Goal: Download file/media: Download file/media

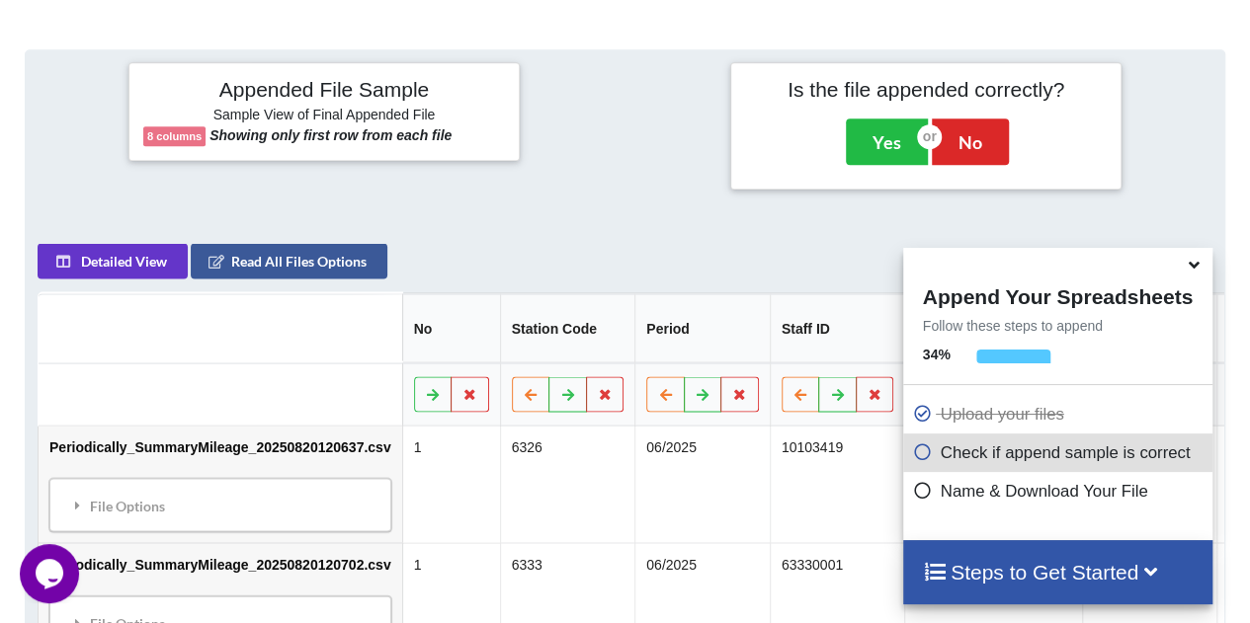
scroll to position [778, 0]
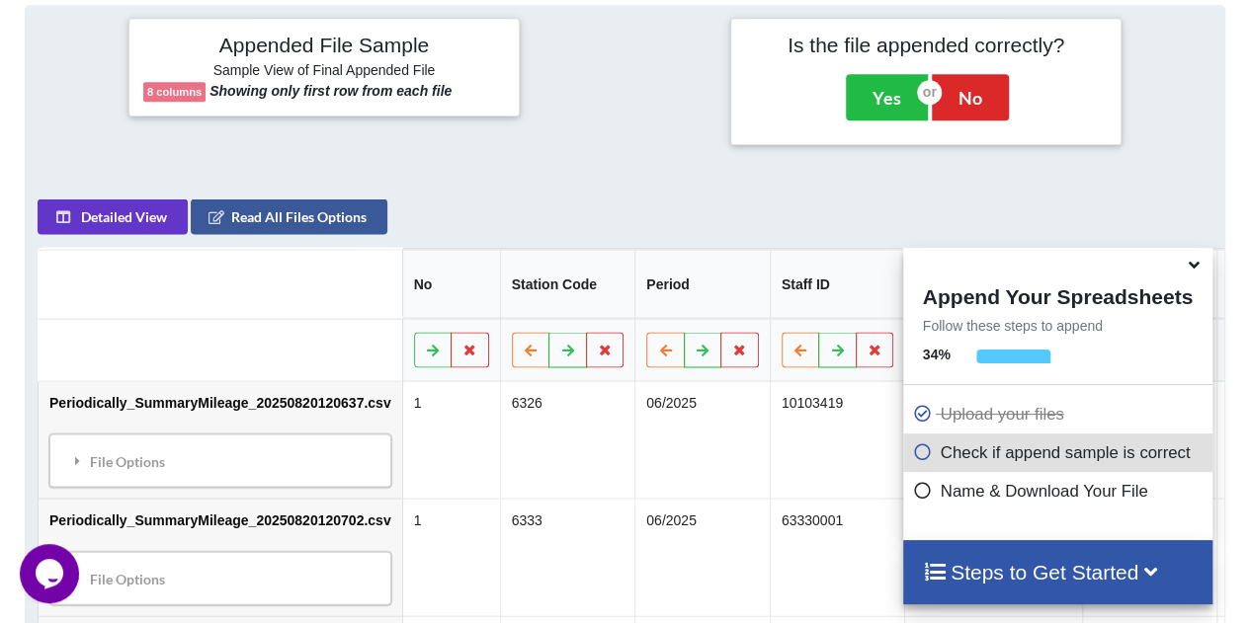
click at [1197, 253] on icon at bounding box center [1194, 262] width 21 height 18
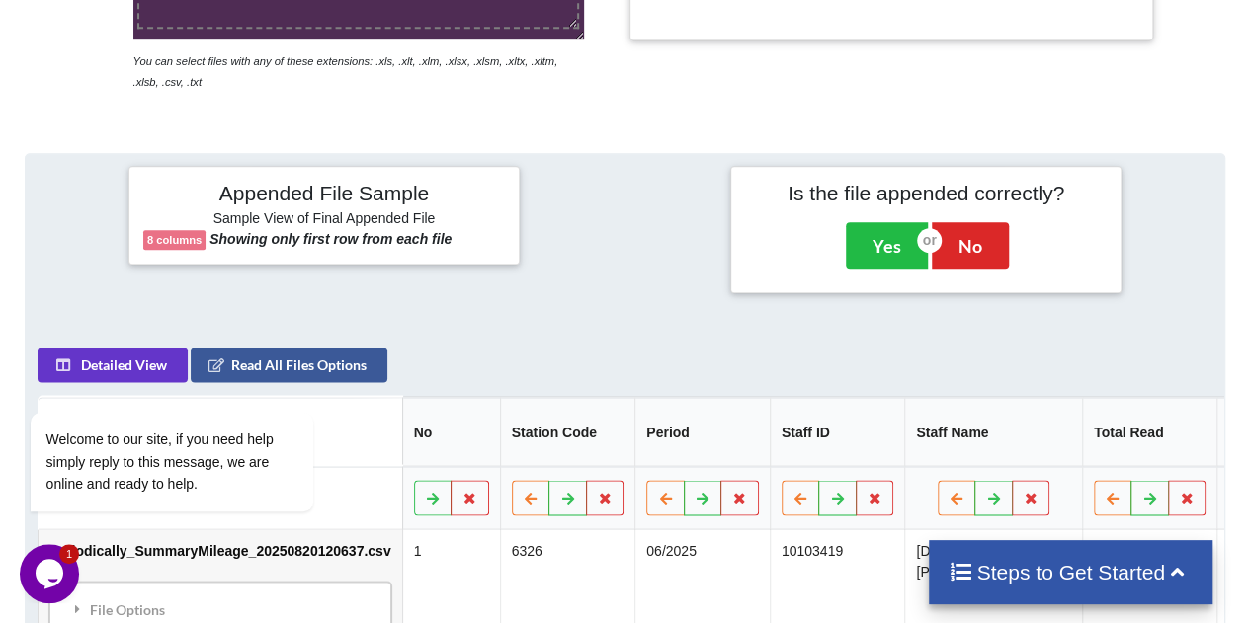
scroll to position [662, 0]
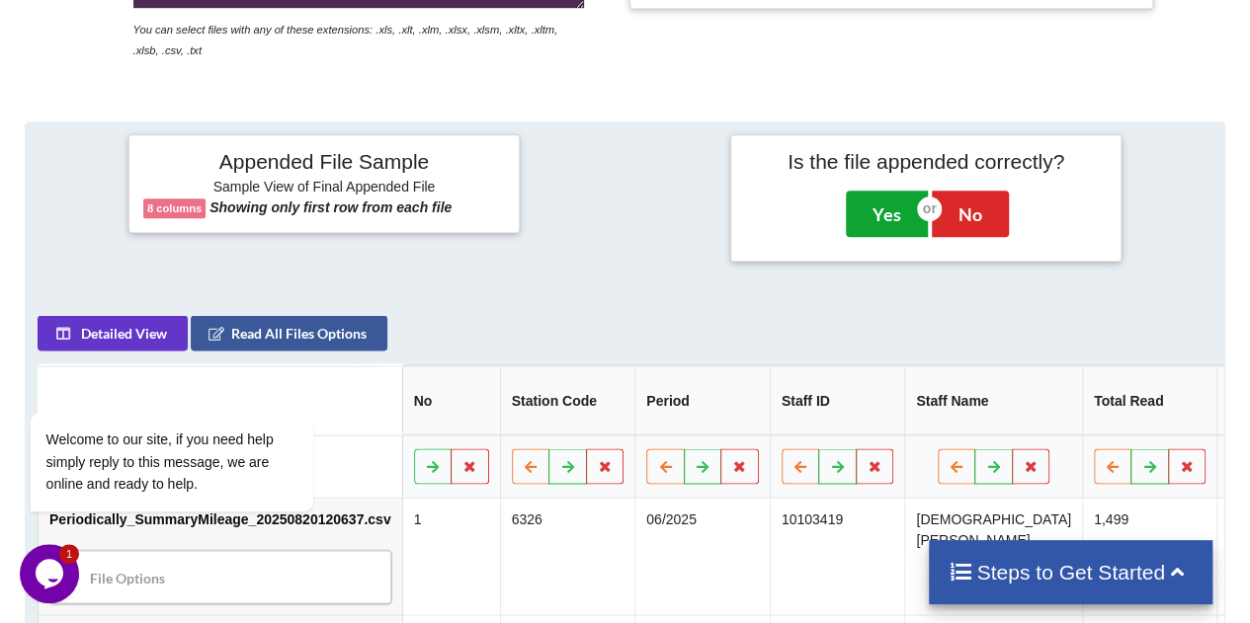
click at [877, 206] on button "Yes" at bounding box center [887, 213] width 82 height 45
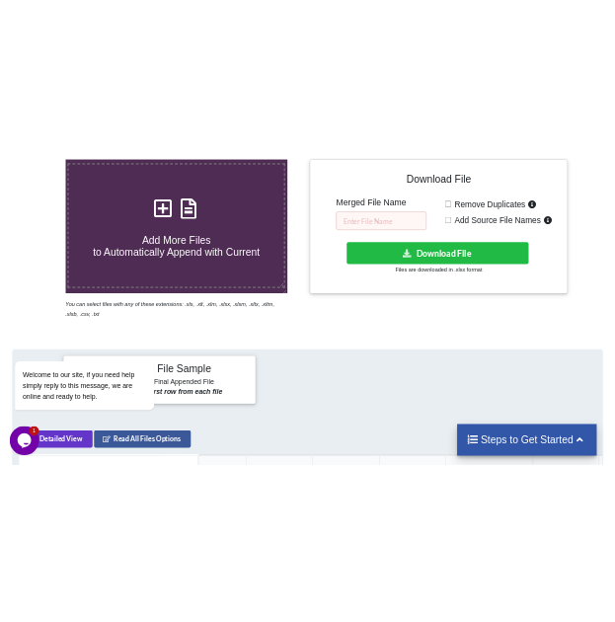
scroll to position [296, 0]
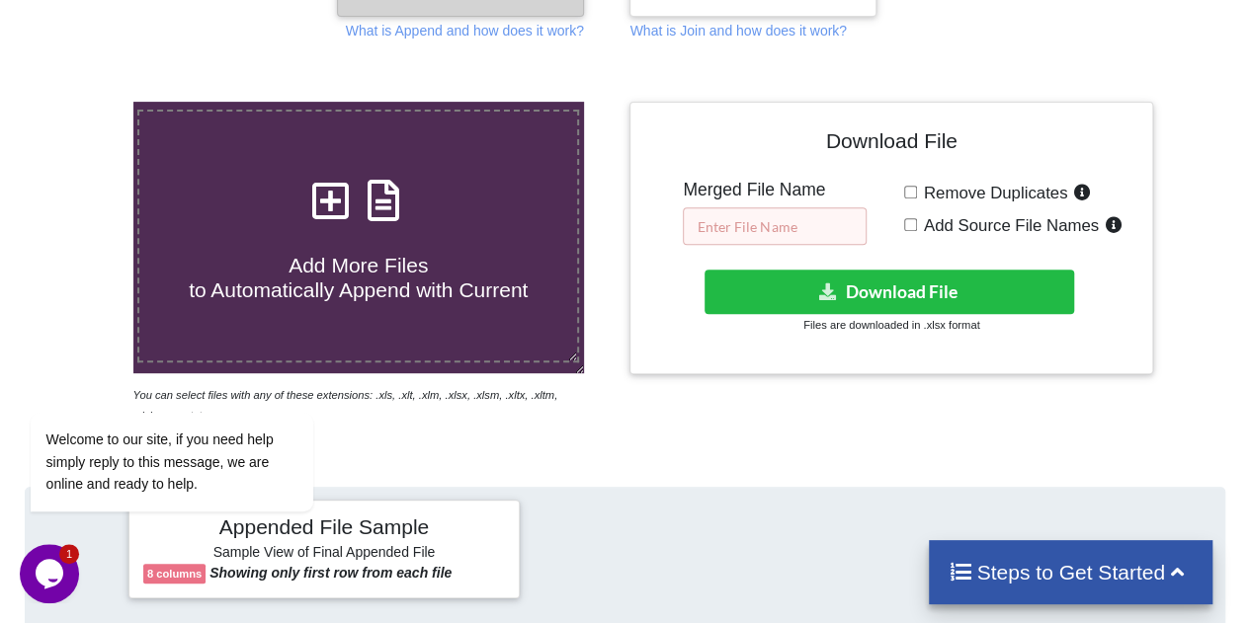
click at [804, 230] on input "text" at bounding box center [775, 226] width 184 height 38
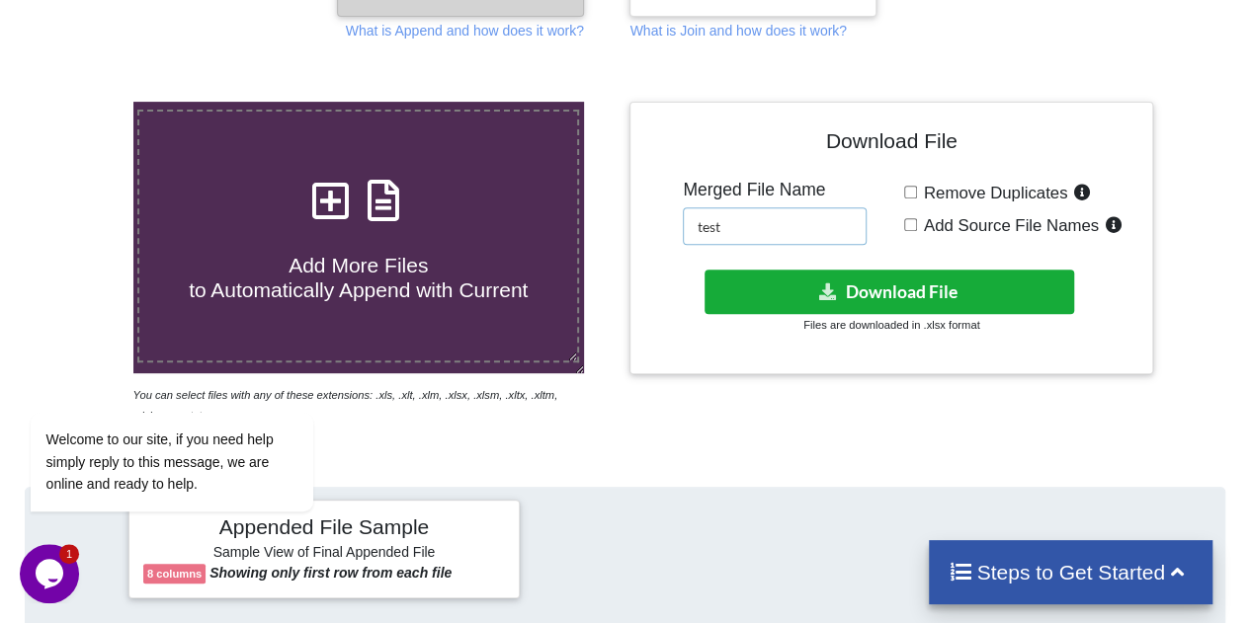
type input "test"
click at [798, 279] on button "Download File" at bounding box center [889, 292] width 370 height 44
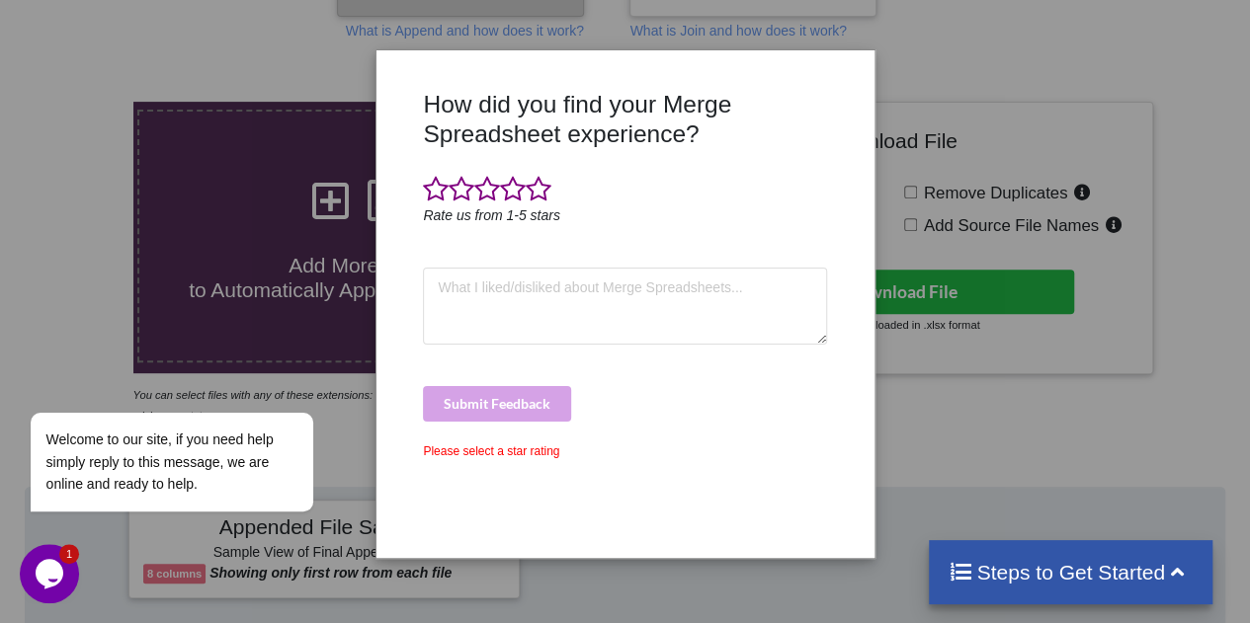
click at [949, 442] on div "How did you find your Merge Spreadsheet experience? Rate us from 1-5 stars Subm…" at bounding box center [625, 311] width 1250 height 623
click at [548, 187] on span at bounding box center [539, 190] width 26 height 28
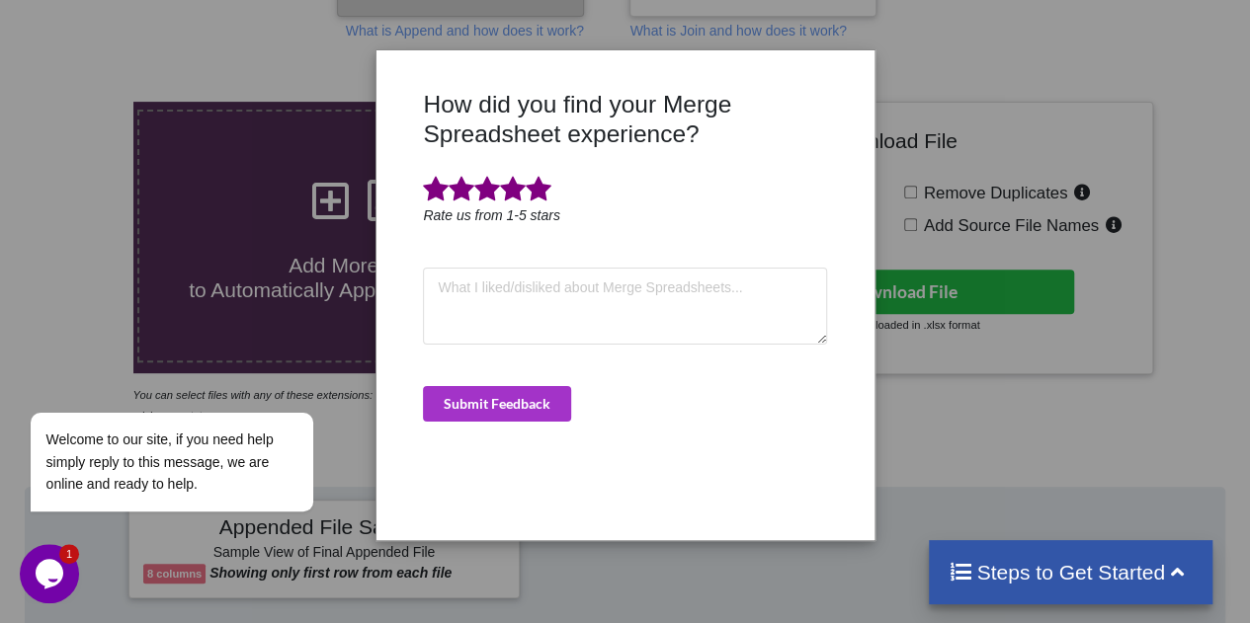
click at [529, 409] on div "How did you find your Merge Spreadsheet experience? Rate us from 1-5 stars Subm…" at bounding box center [624, 308] width 413 height 436
click at [535, 392] on button "Submit Feedback" at bounding box center [497, 404] width 148 height 36
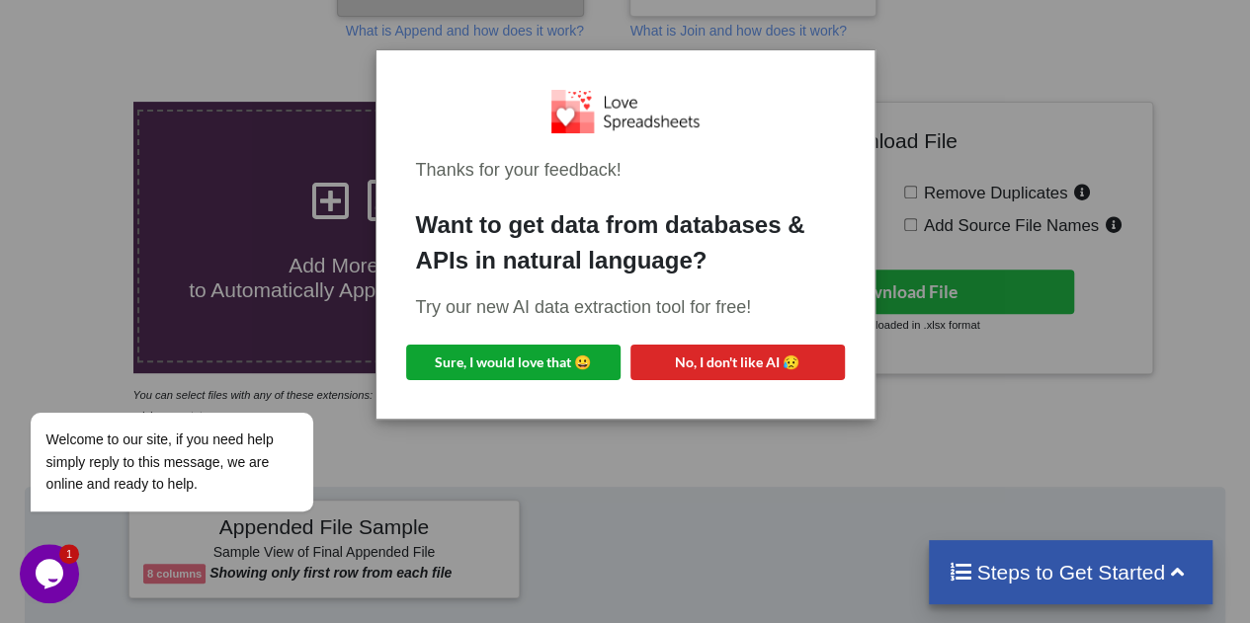
click at [555, 345] on button "Sure, I would love that 😀" at bounding box center [513, 363] width 214 height 36
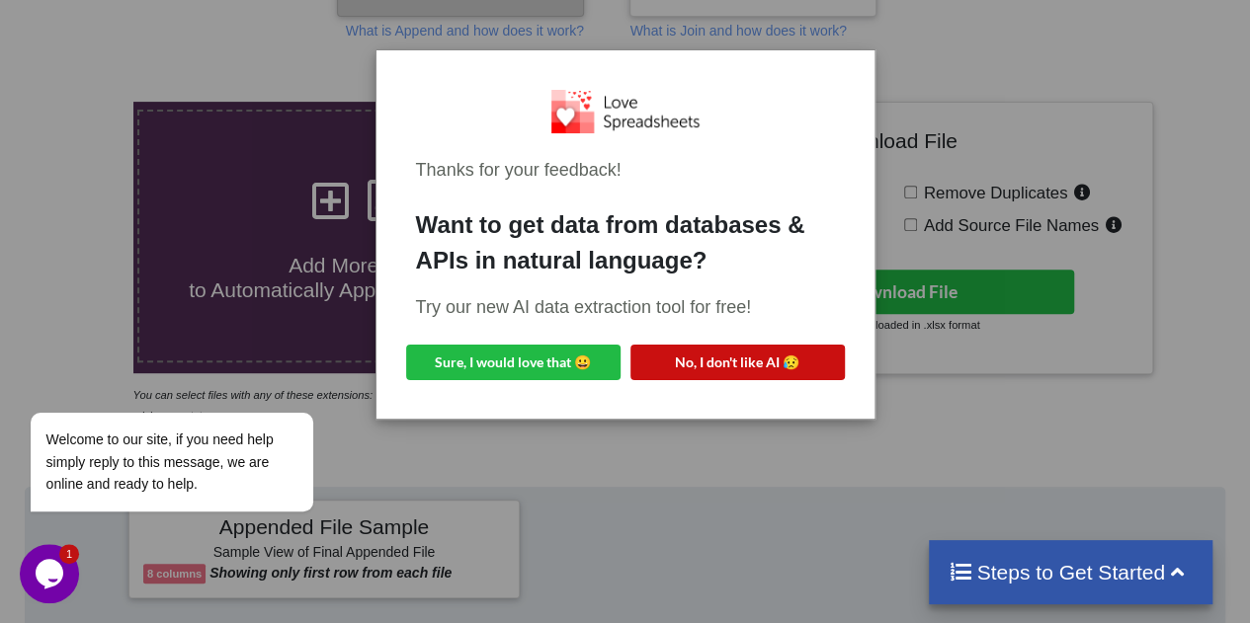
click at [716, 345] on button "No, I don't like AI 😥" at bounding box center [737, 363] width 214 height 36
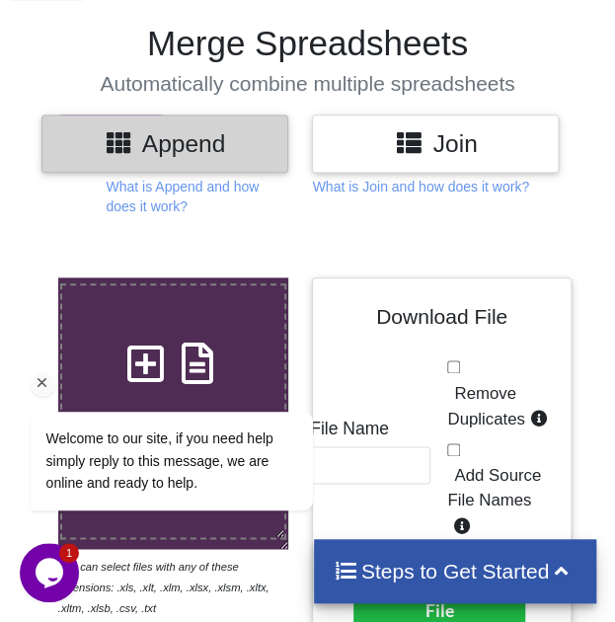
scroll to position [494, 0]
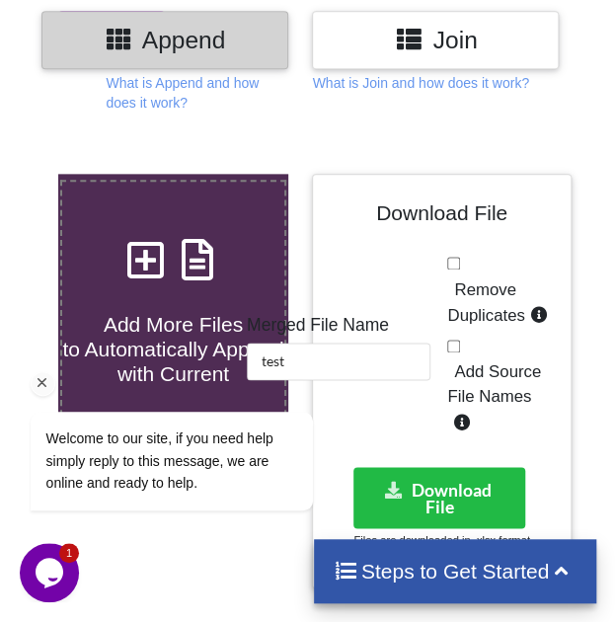
click at [45, 377] on icon "Chat attention grabber" at bounding box center [43, 383] width 18 height 18
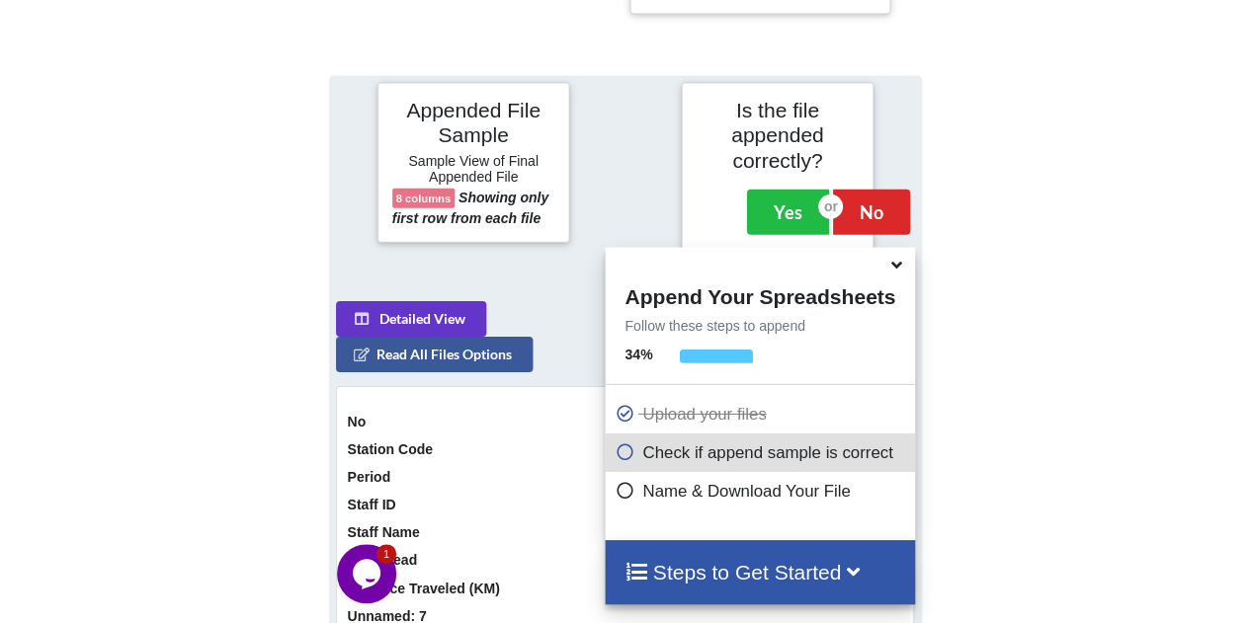
scroll to position [1080, 0]
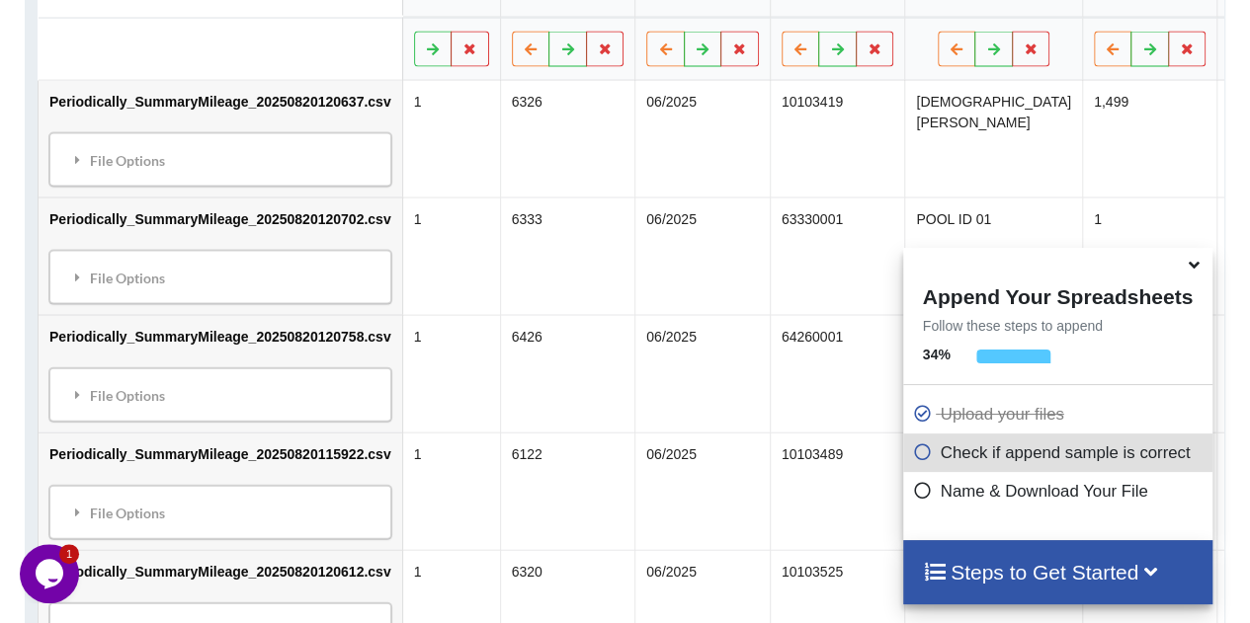
click at [1199, 253] on icon at bounding box center [1194, 262] width 21 height 18
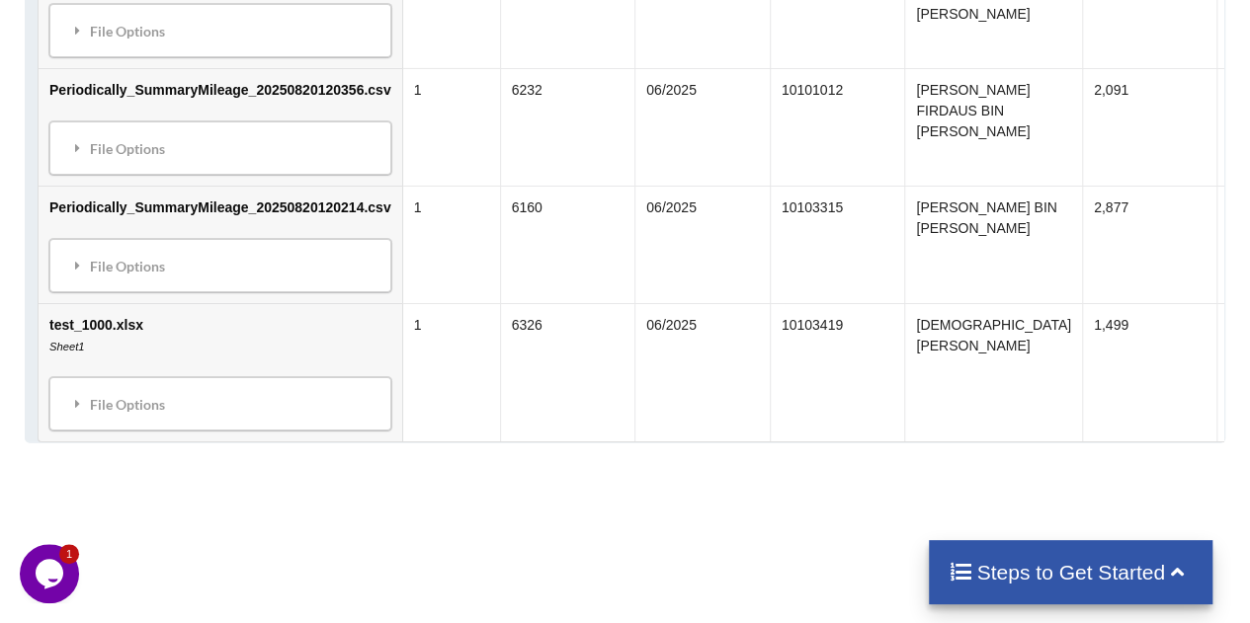
scroll to position [2377, 0]
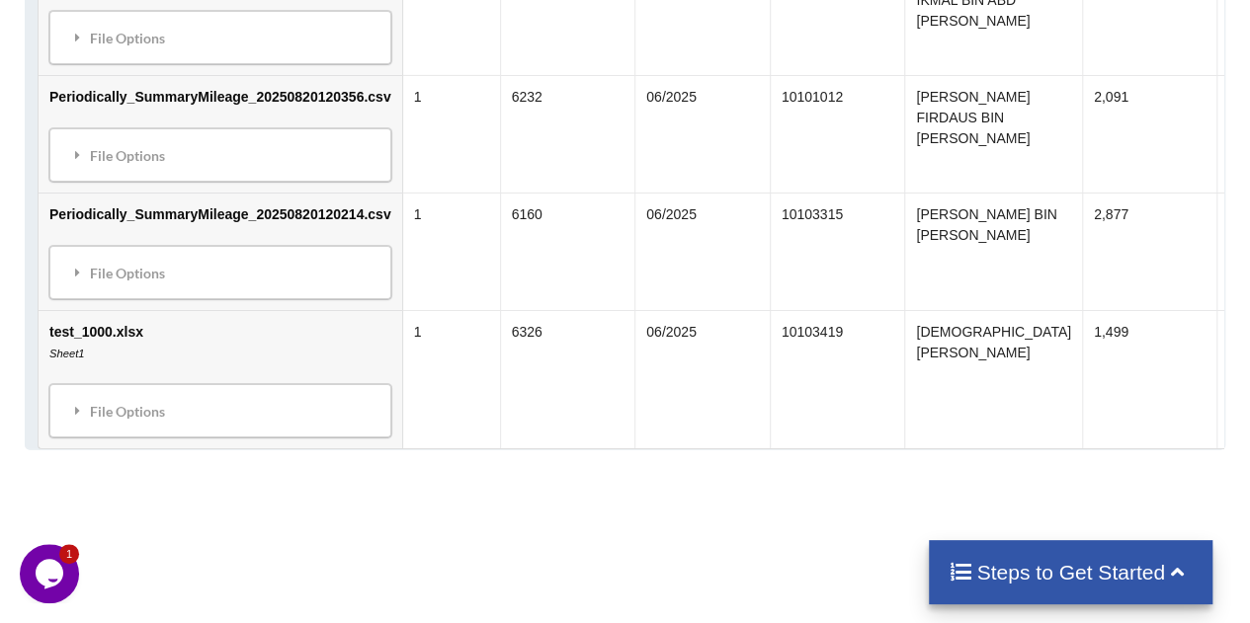
click at [364, 310] on td "test_1000.xlsx Sheet1 File Options Import Other Sheets File Options Delete File…" at bounding box center [221, 379] width 364 height 138
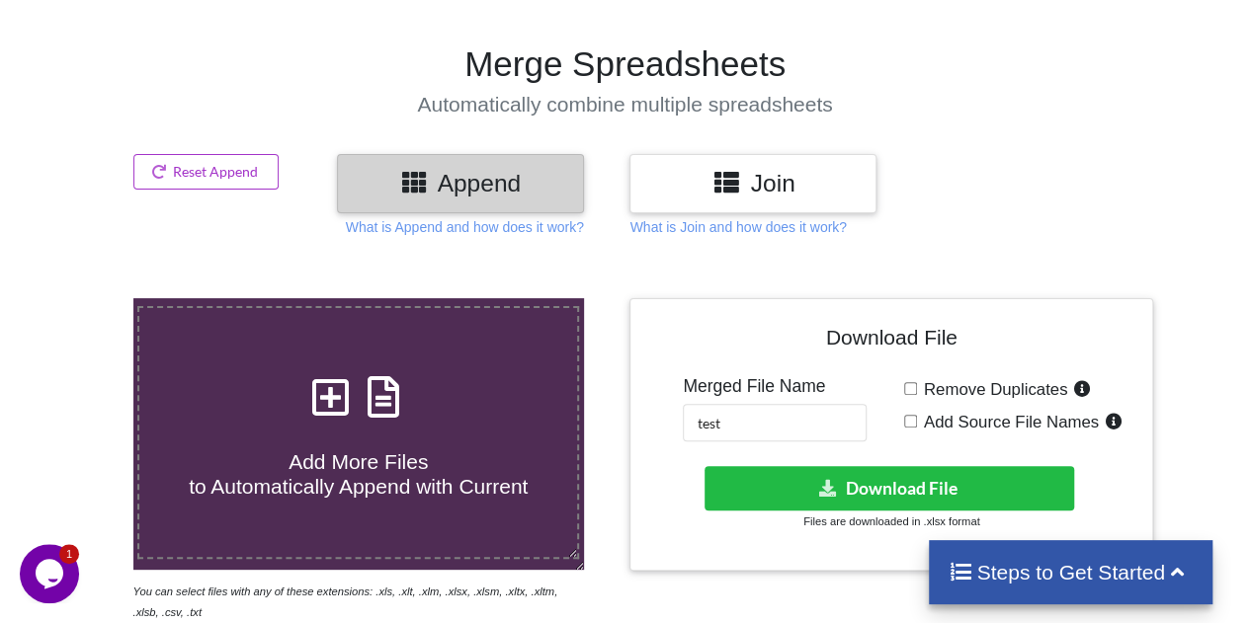
scroll to position [204, 0]
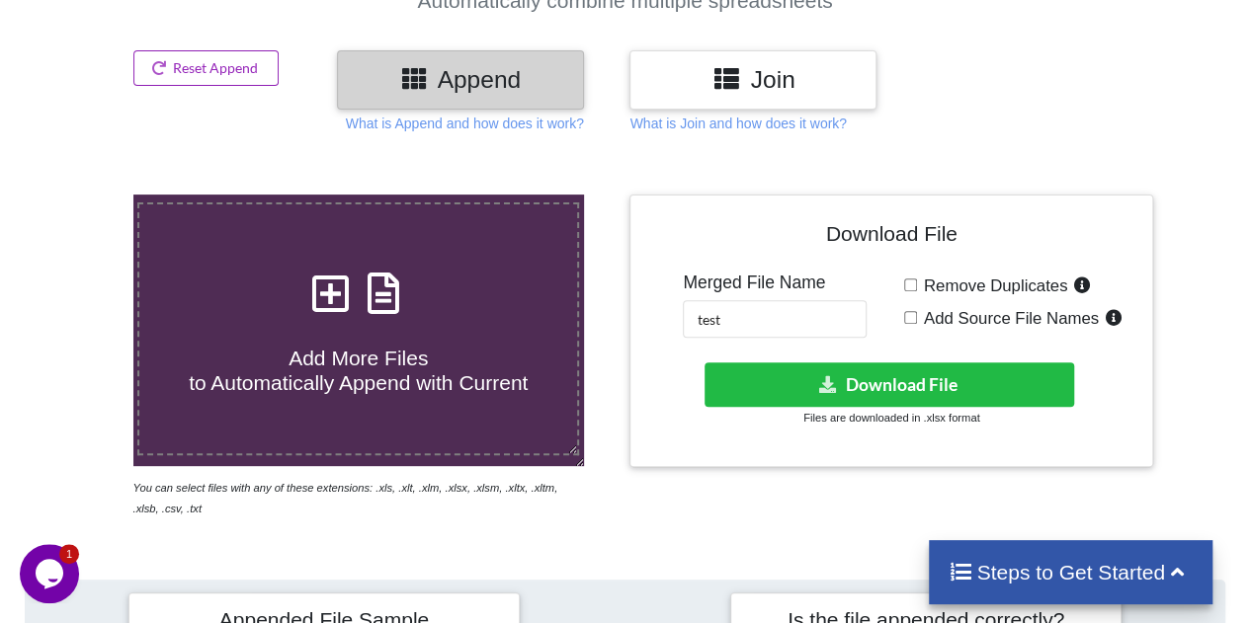
click at [256, 80] on button "Reset Append" at bounding box center [206, 68] width 146 height 36
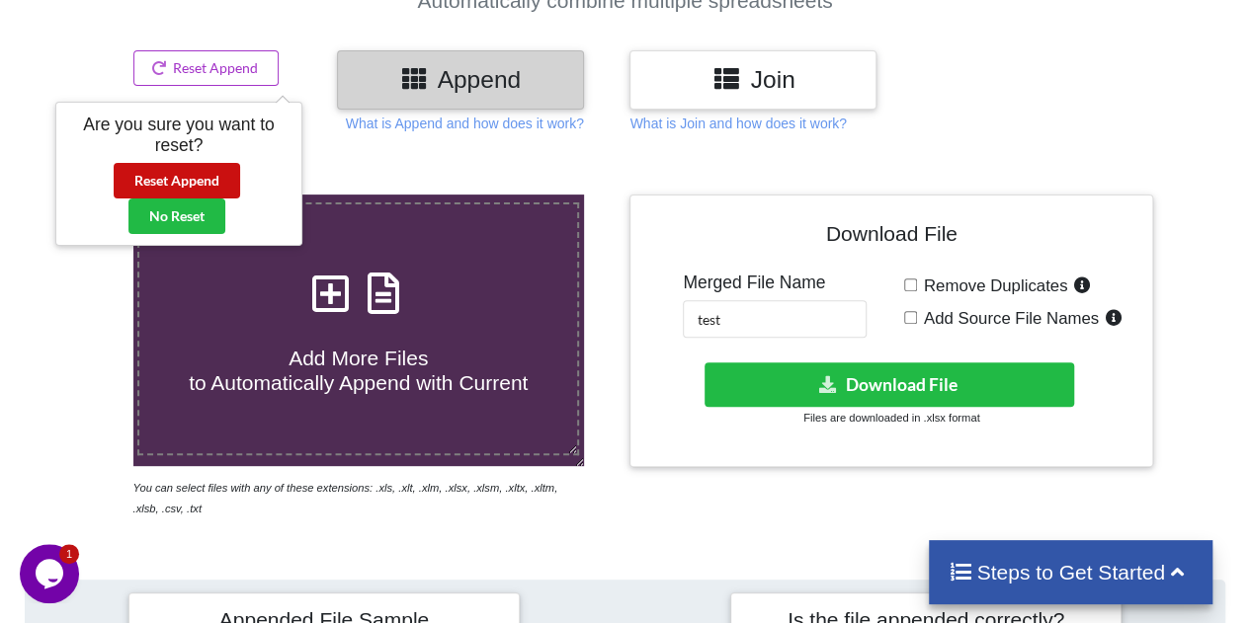
click at [192, 171] on button "Reset Append" at bounding box center [177, 181] width 126 height 36
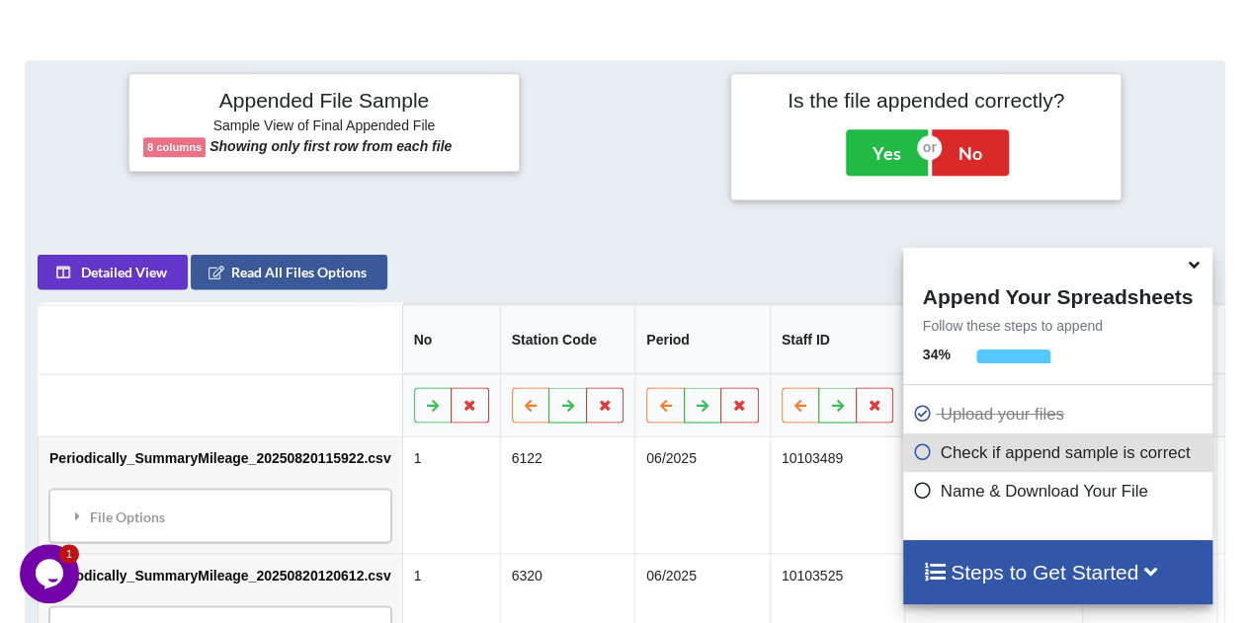
scroll to position [778, 0]
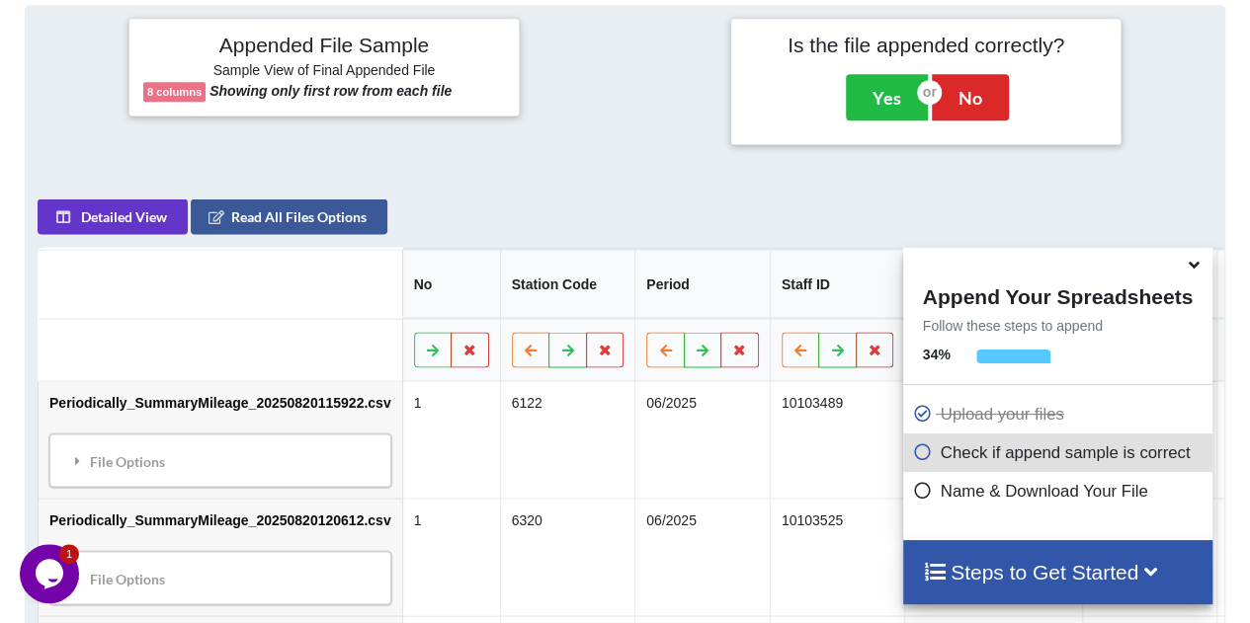
click at [1191, 253] on icon at bounding box center [1194, 262] width 21 height 18
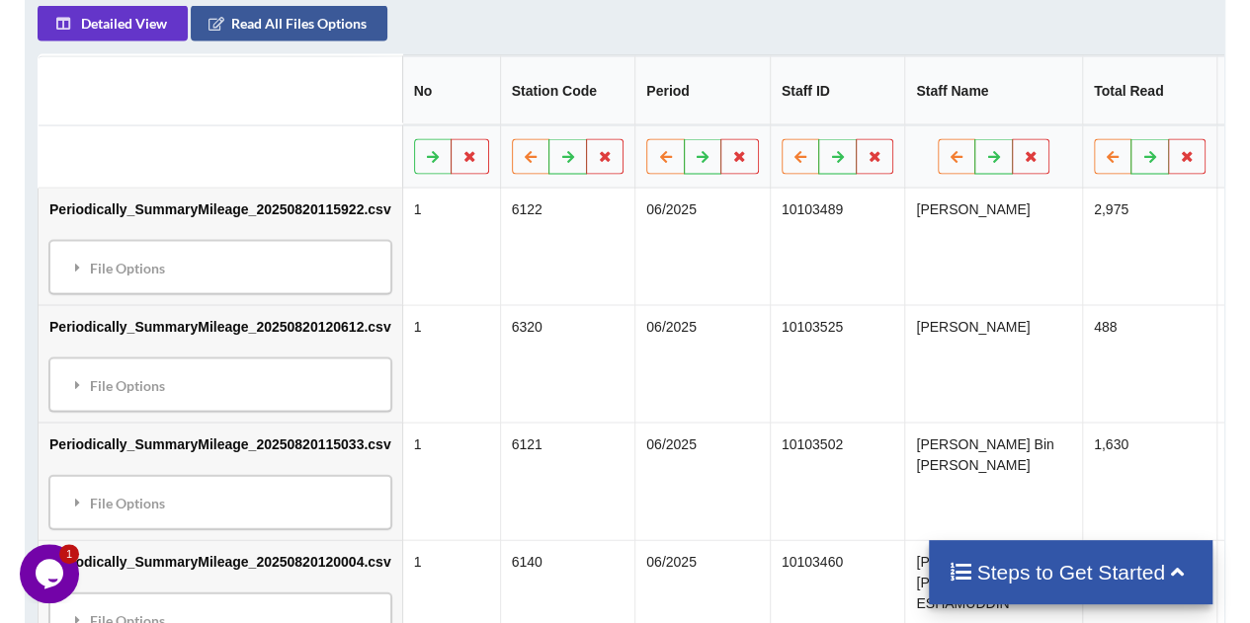
scroll to position [973, 0]
drag, startPoint x: 1098, startPoint y: 31, endPoint x: 802, endPoint y: 51, distance: 296.1
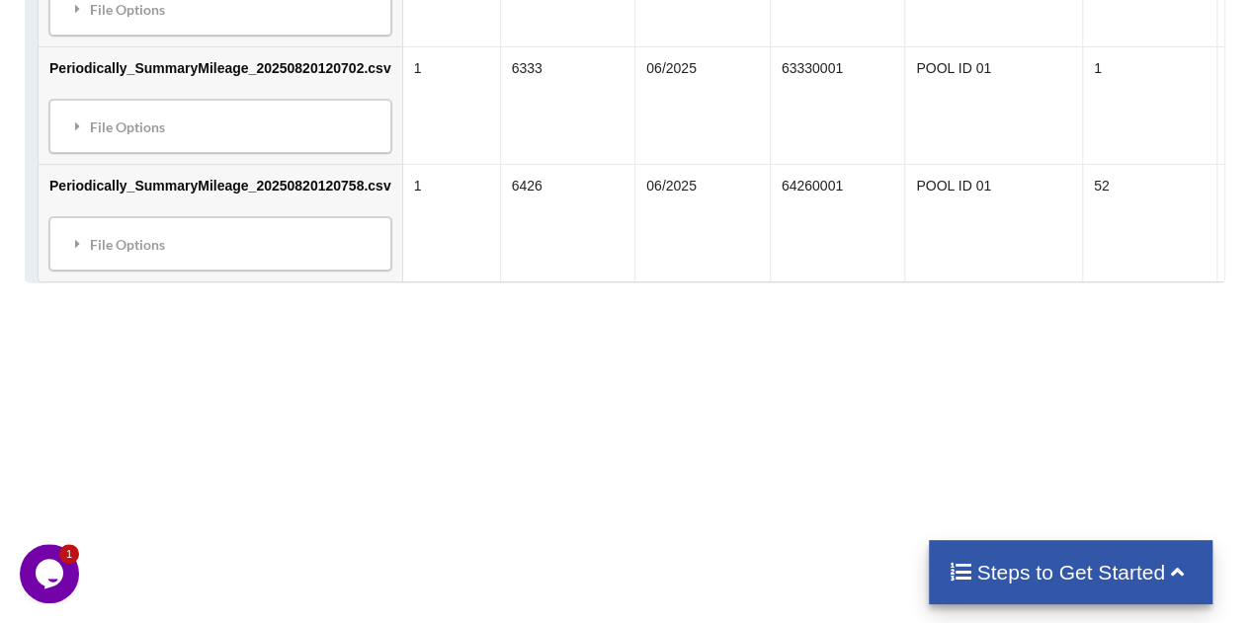
scroll to position [2554, 0]
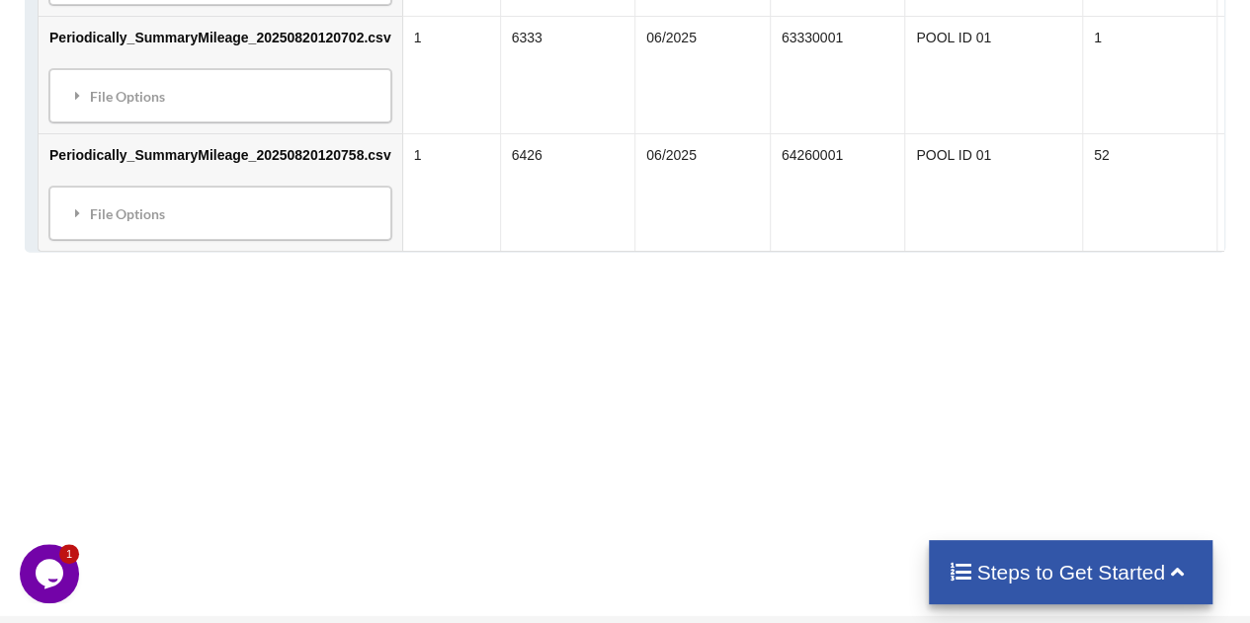
drag, startPoint x: 836, startPoint y: 394, endPoint x: 309, endPoint y: 397, distance: 526.6
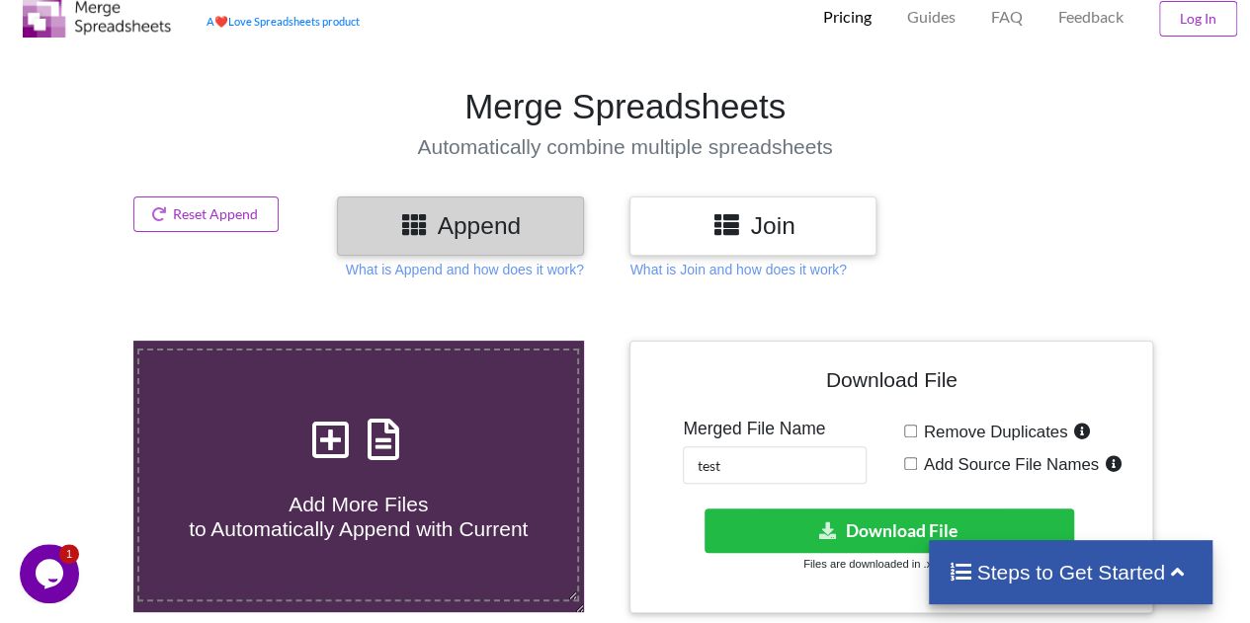
scroll to position [99, 0]
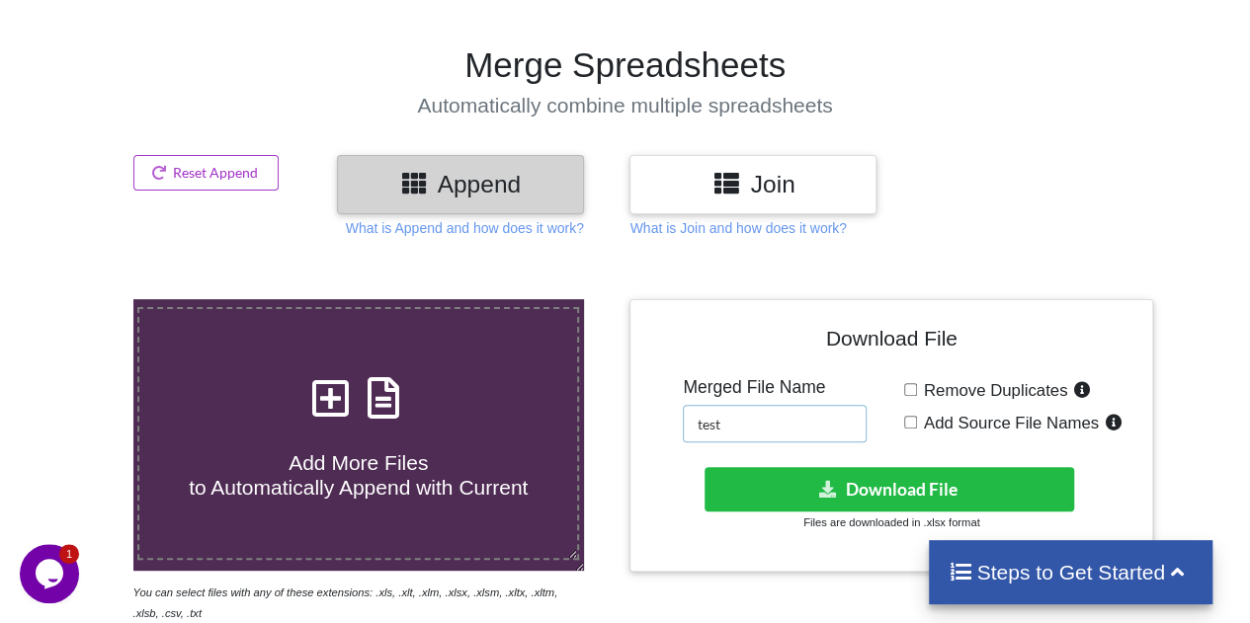
drag, startPoint x: 563, startPoint y: 444, endPoint x: 552, endPoint y: 444, distance: 10.9
click at [552, 444] on div "Add More Files to Automatically Append with Current You can select files with a…" at bounding box center [624, 461] width 1279 height 324
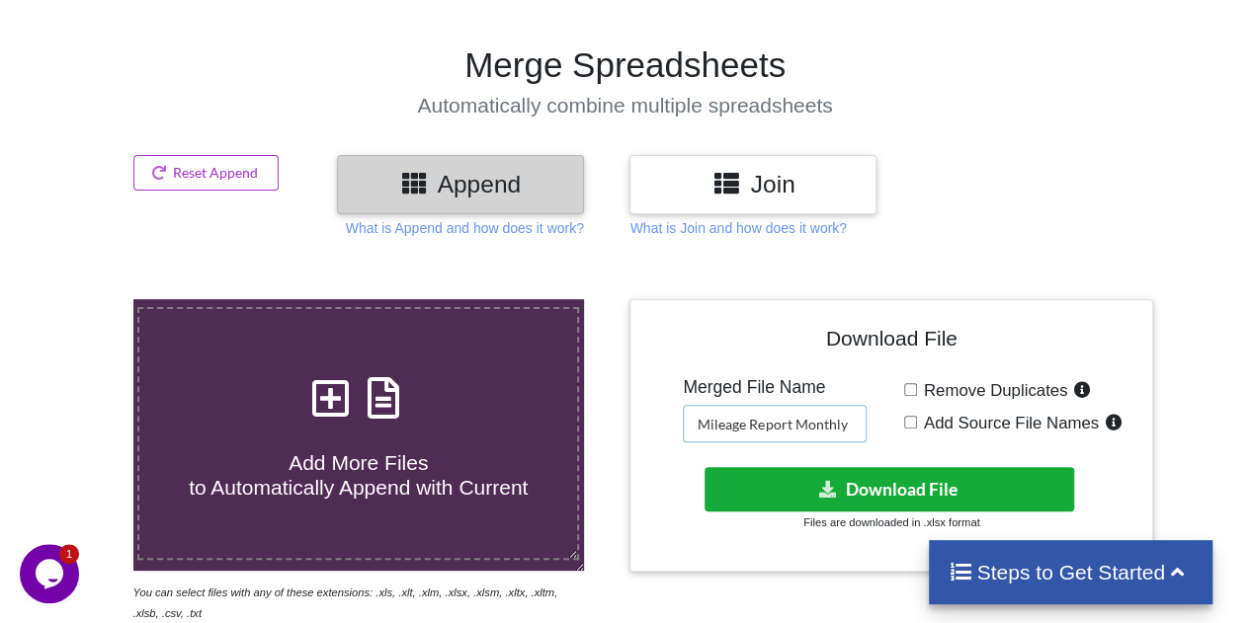
type input "Mileage Report Monthly"
click at [946, 487] on button "Download File" at bounding box center [889, 489] width 370 height 44
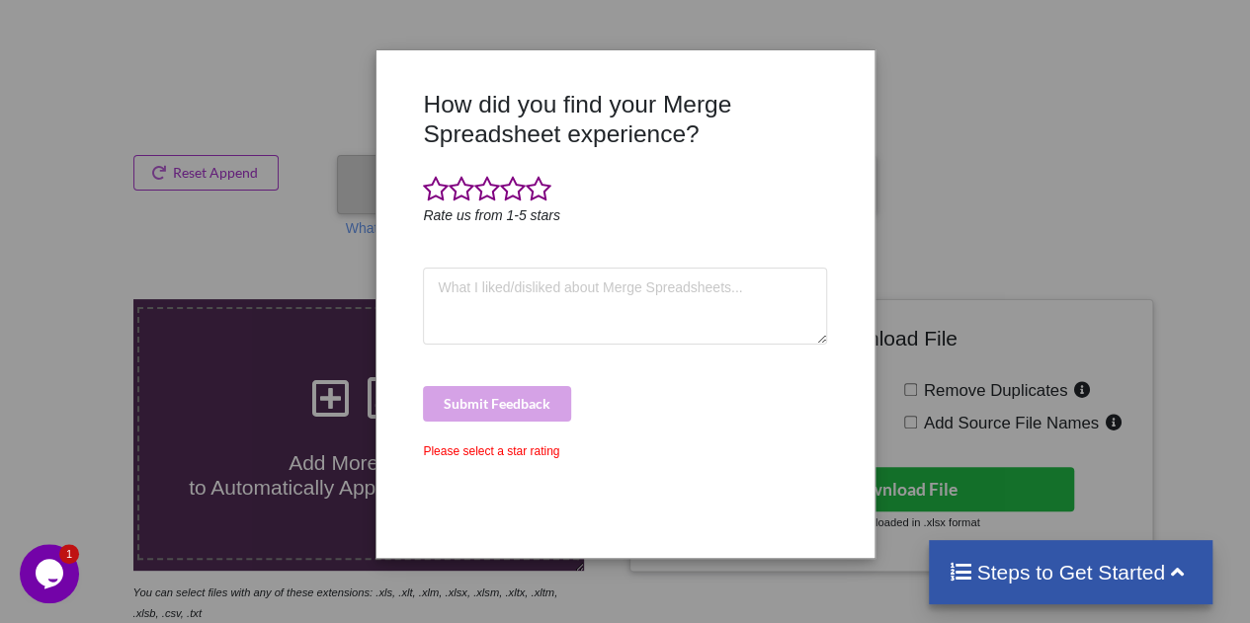
click at [566, 163] on div "How did you find your Merge Spreadsheet experience? Rate us from 1-5 stars Subm…" at bounding box center [624, 316] width 413 height 453
click at [551, 178] on span at bounding box center [539, 190] width 26 height 28
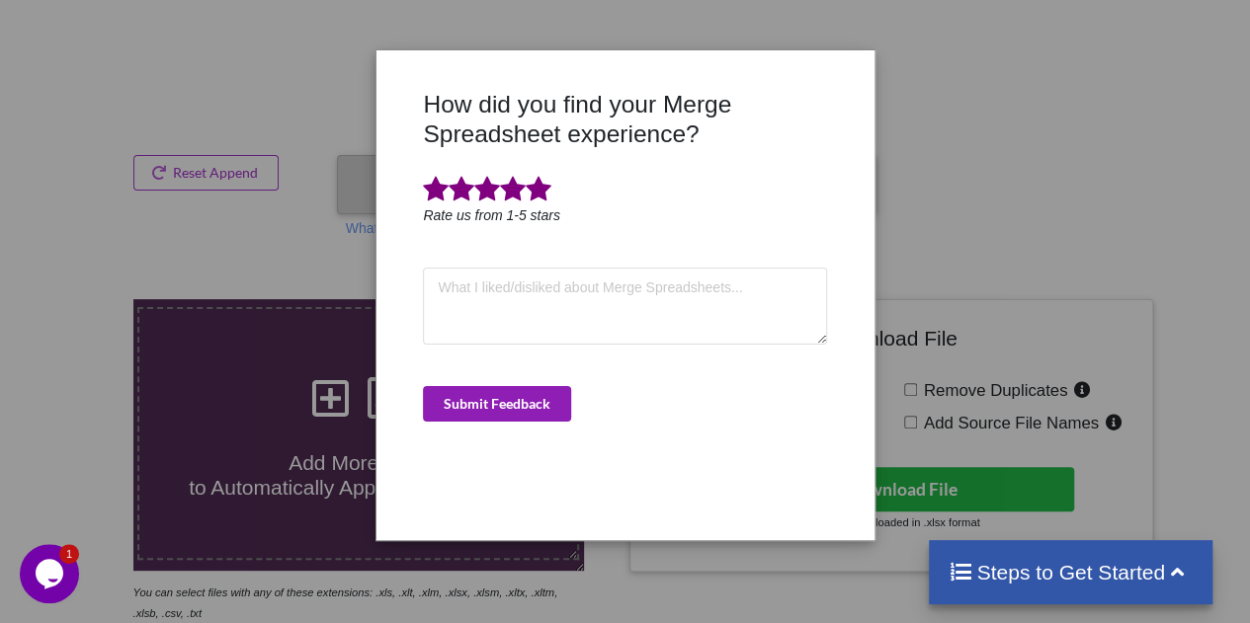
click at [519, 398] on button "Submit Feedback" at bounding box center [497, 404] width 148 height 36
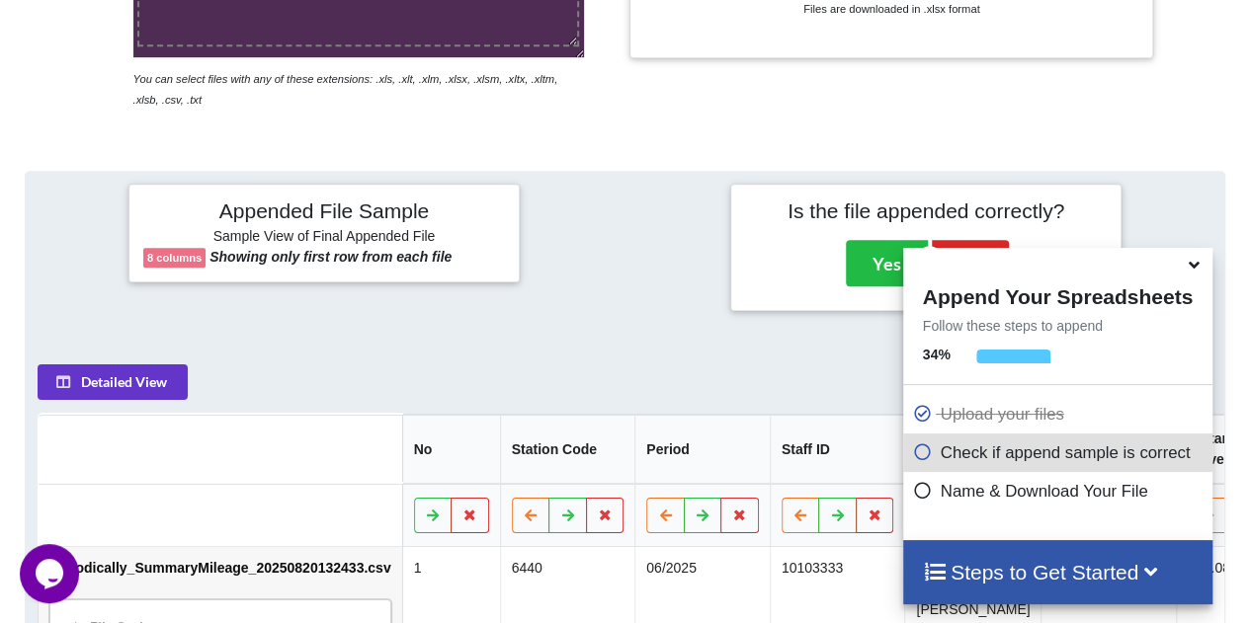
scroll to position [778, 0]
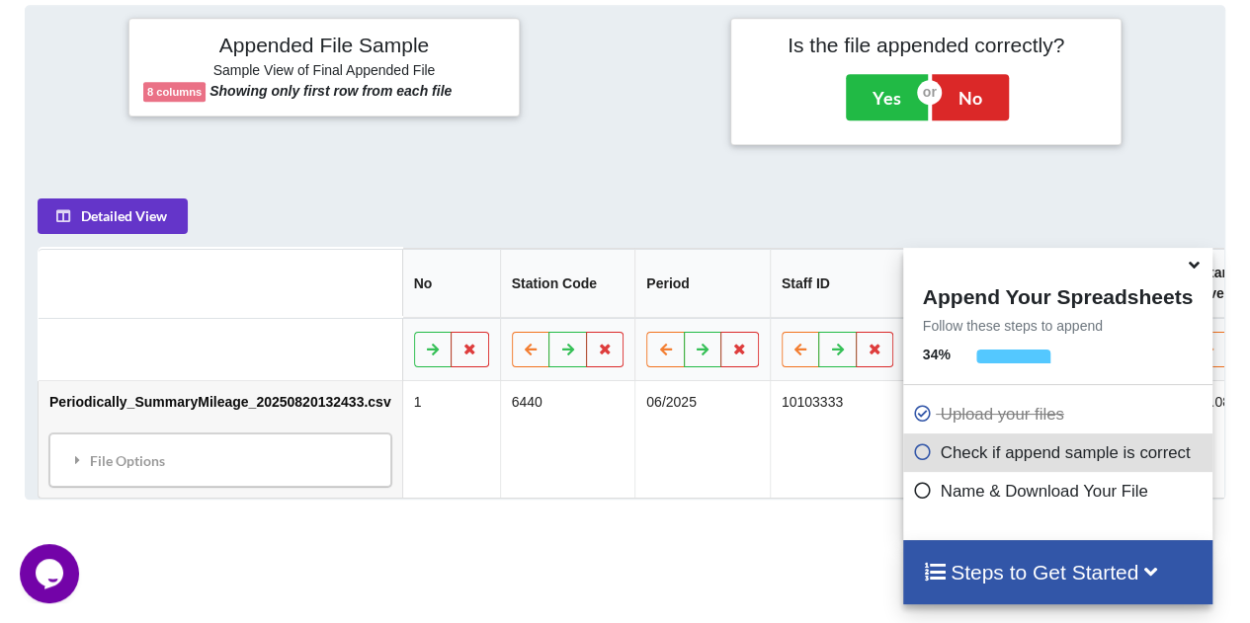
click at [354, 220] on div "Detailed View" at bounding box center [272, 217] width 469 height 36
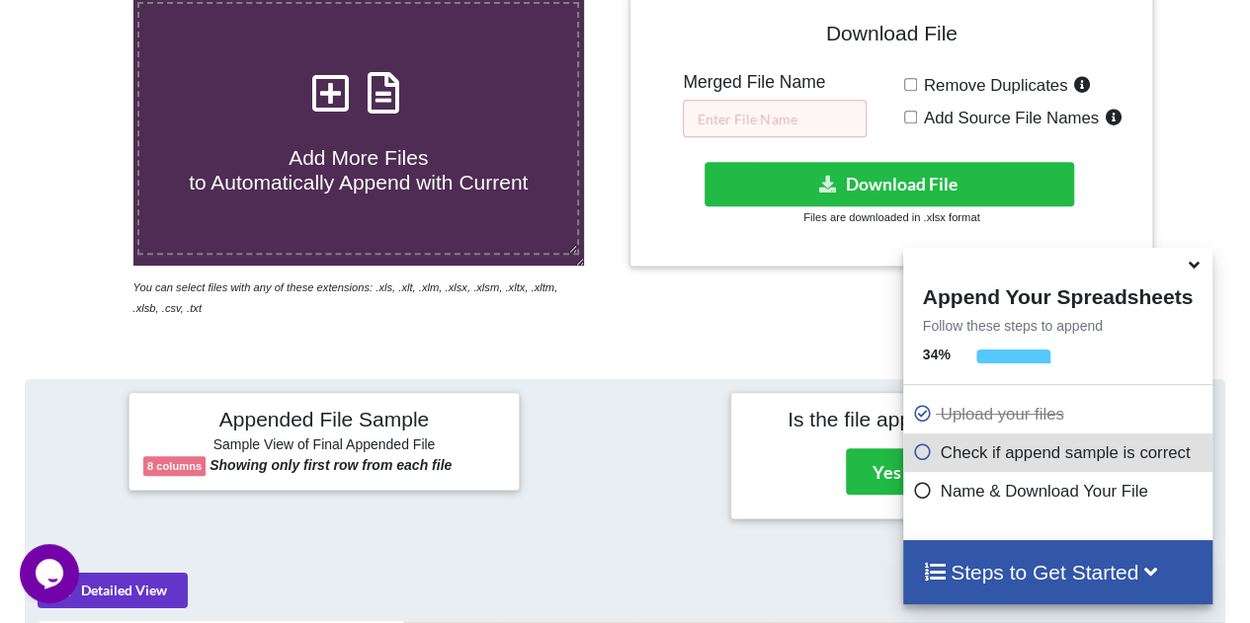
scroll to position [383, 0]
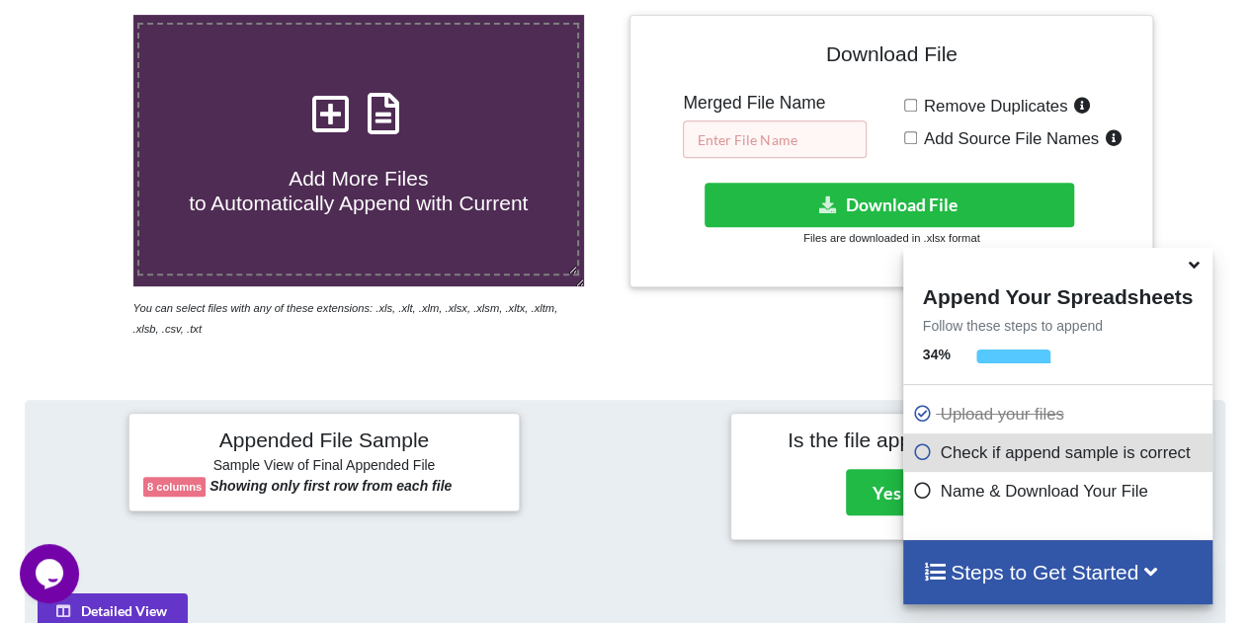
click at [795, 142] on input "text" at bounding box center [775, 140] width 184 height 38
type input "M"
paste input "Mileage Report Monthly June 2025"
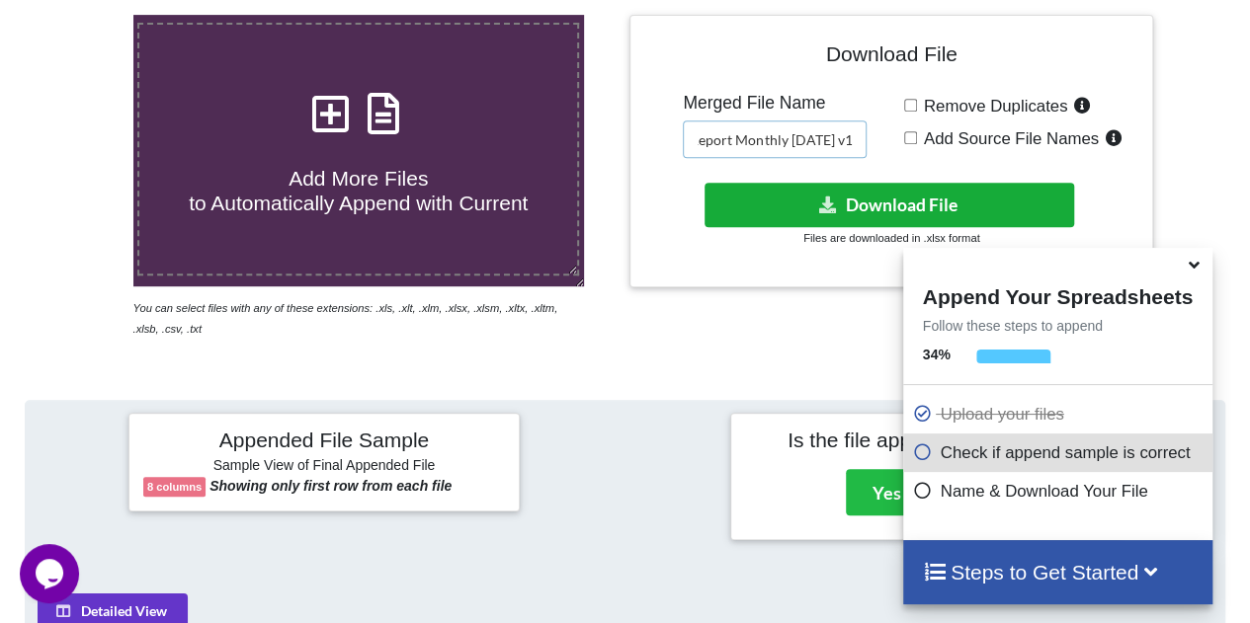
type input "Mileage Report Monthly June 2025 v1"
click at [846, 195] on button "Download File" at bounding box center [889, 205] width 370 height 44
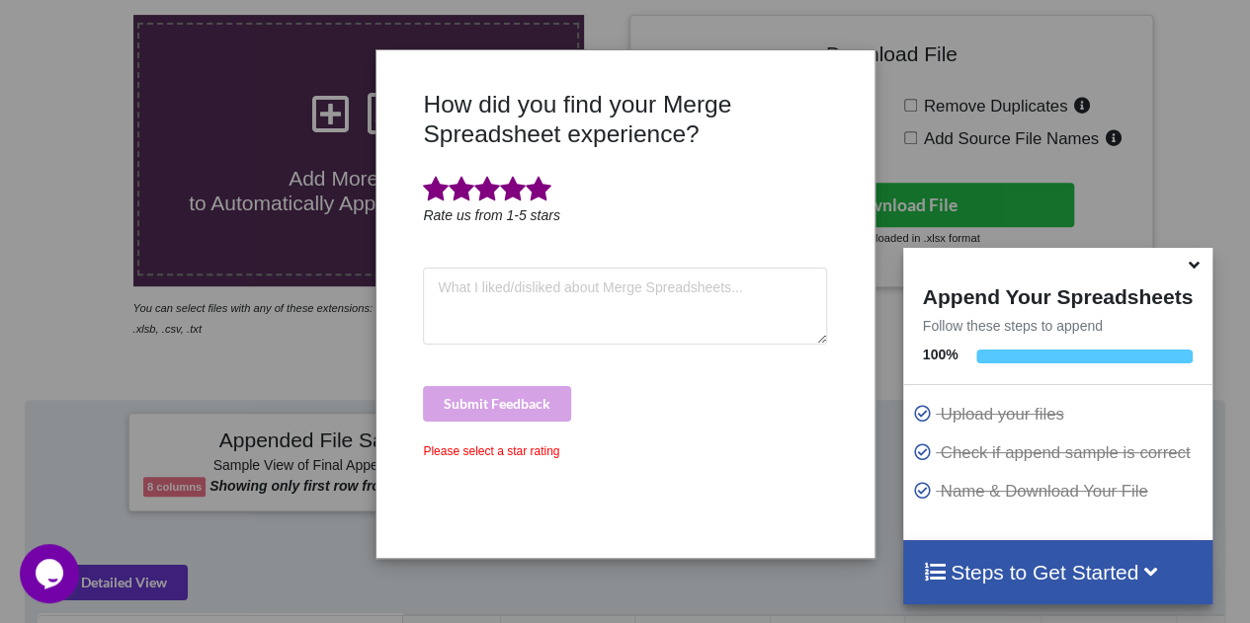
click at [551, 189] on span at bounding box center [539, 190] width 26 height 28
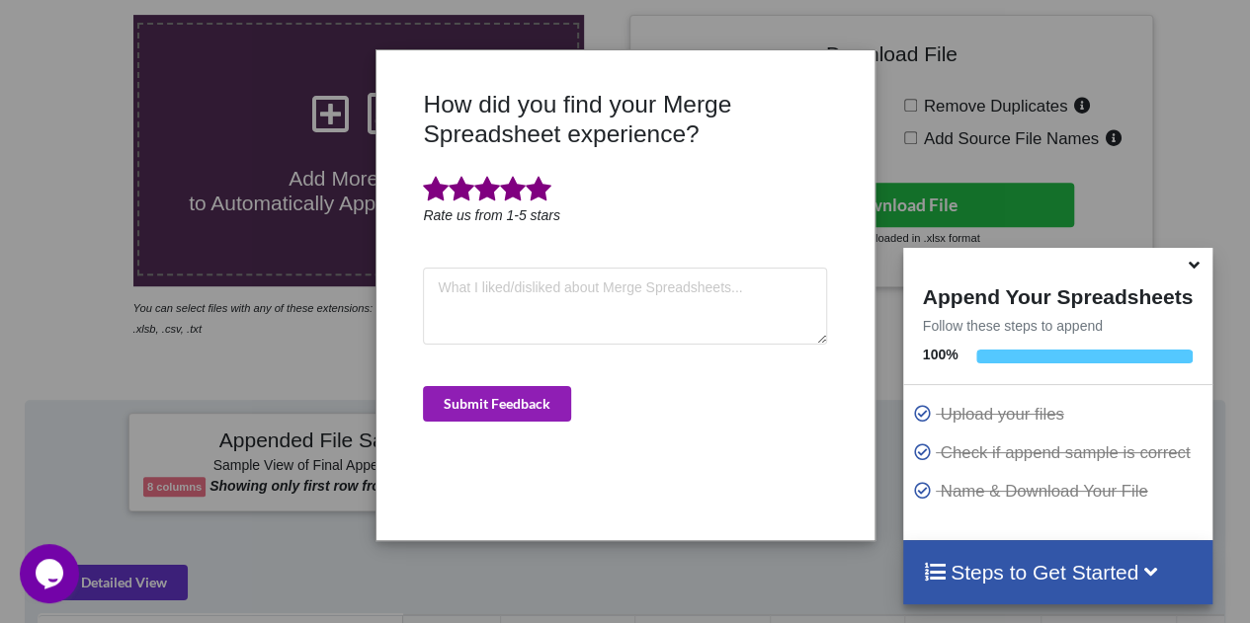
click at [536, 390] on button "Submit Feedback" at bounding box center [497, 404] width 148 height 36
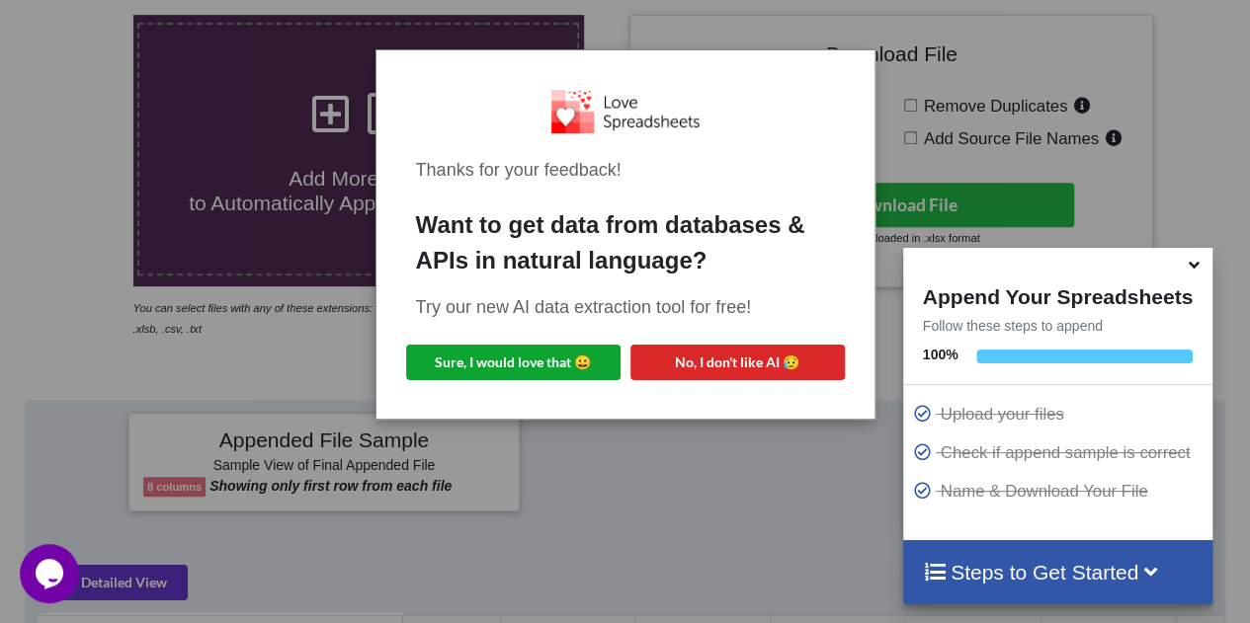
click at [528, 345] on button "Sure, I would love that 😀" at bounding box center [513, 363] width 214 height 36
